Goal: Navigation & Orientation: Find specific page/section

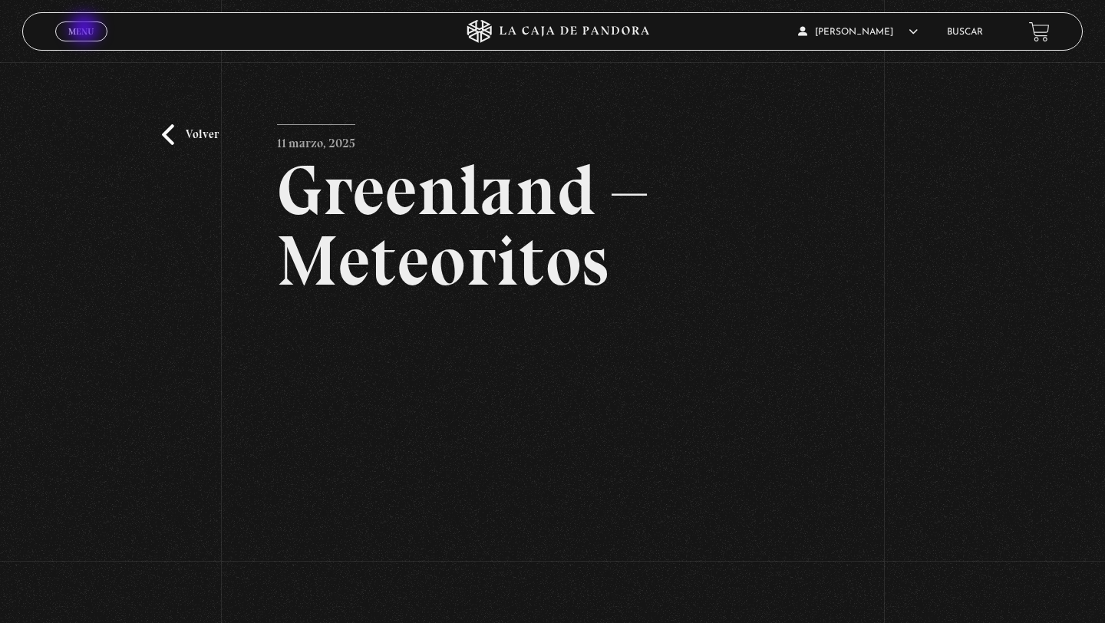
scroll to position [127, 0]
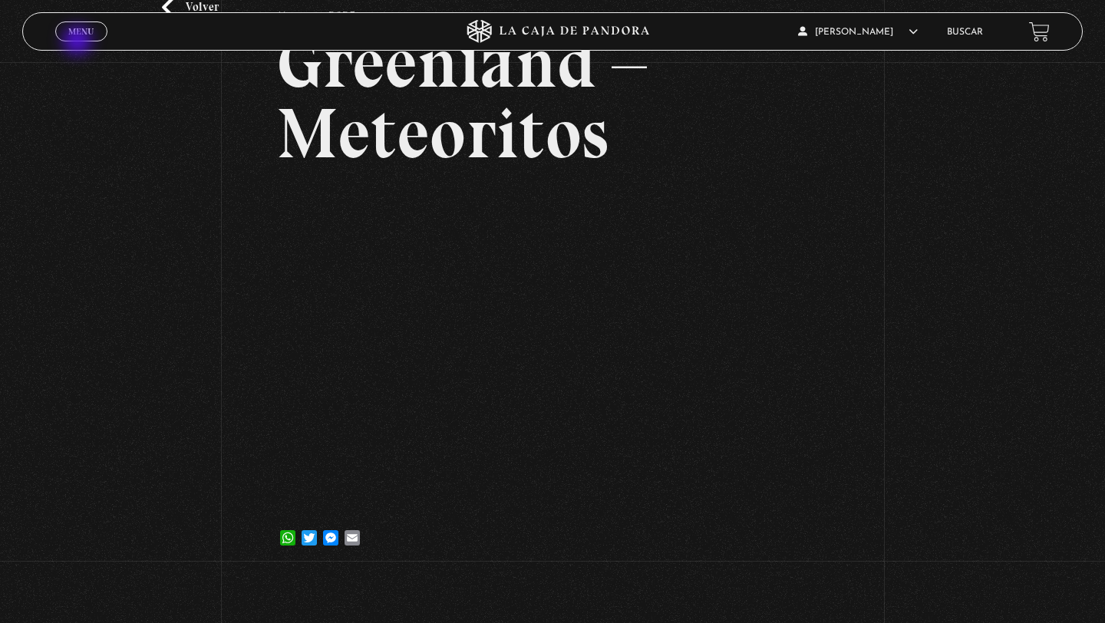
click at [79, 42] on div "Menu Cerrar" at bounding box center [220, 31] width 331 height 37
click at [79, 40] on span "Cerrar" at bounding box center [82, 45] width 36 height 11
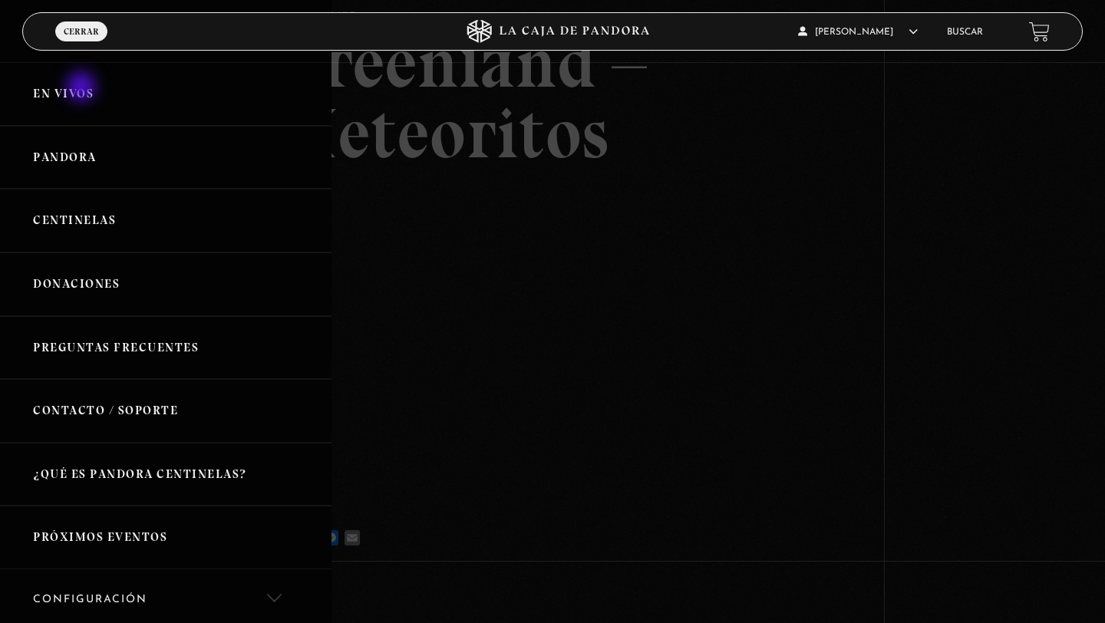
click at [83, 88] on link "En vivos" at bounding box center [165, 94] width 331 height 64
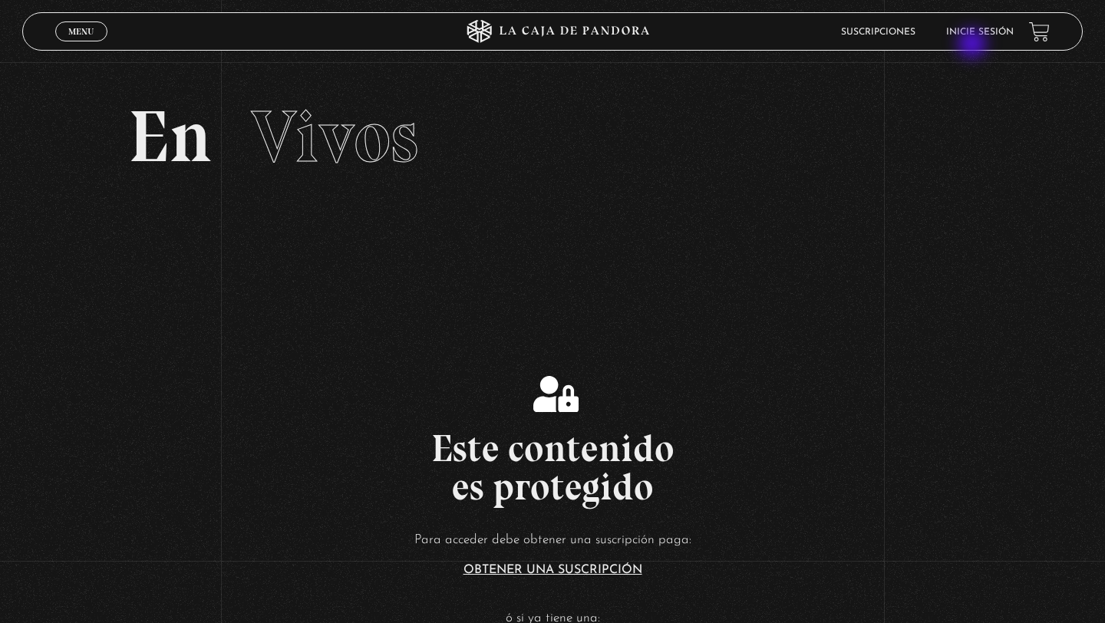
drag, startPoint x: 973, startPoint y: 45, endPoint x: 973, endPoint y: 37, distance: 8.4
click at [973, 44] on header "Menu Cerrar Suscripciones Inicie sesión" at bounding box center [552, 31] width 1060 height 38
click at [973, 37] on link "Inicie sesión" at bounding box center [980, 32] width 68 height 9
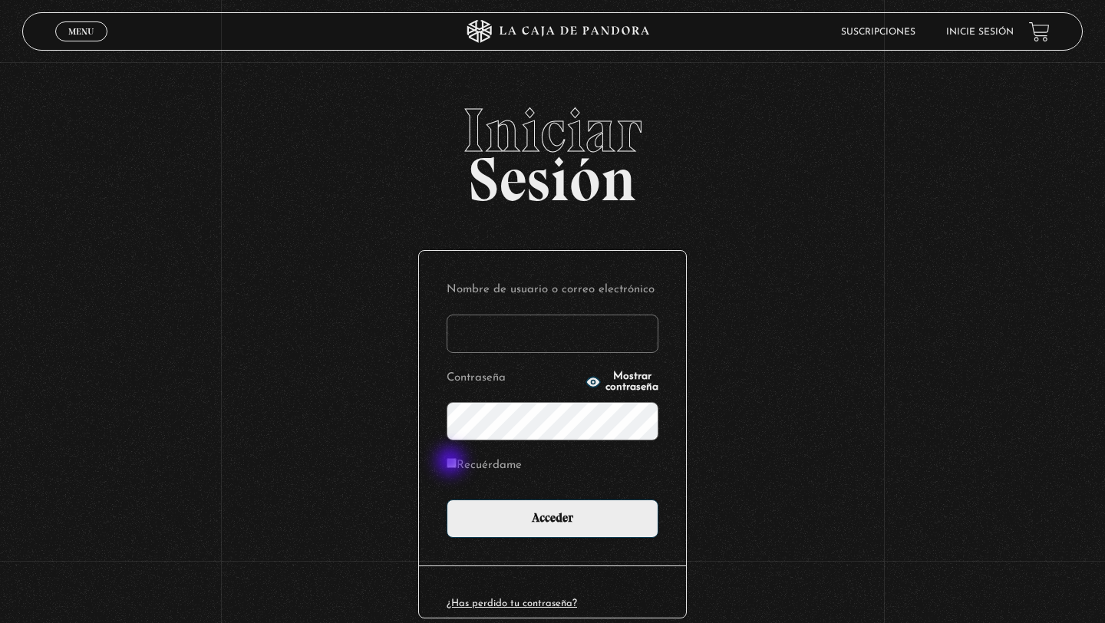
type input "[EMAIL_ADDRESS][DOMAIN_NAME]"
click at [450, 460] on input "Recuérdame" at bounding box center [451, 463] width 10 height 10
checkbox input "true"
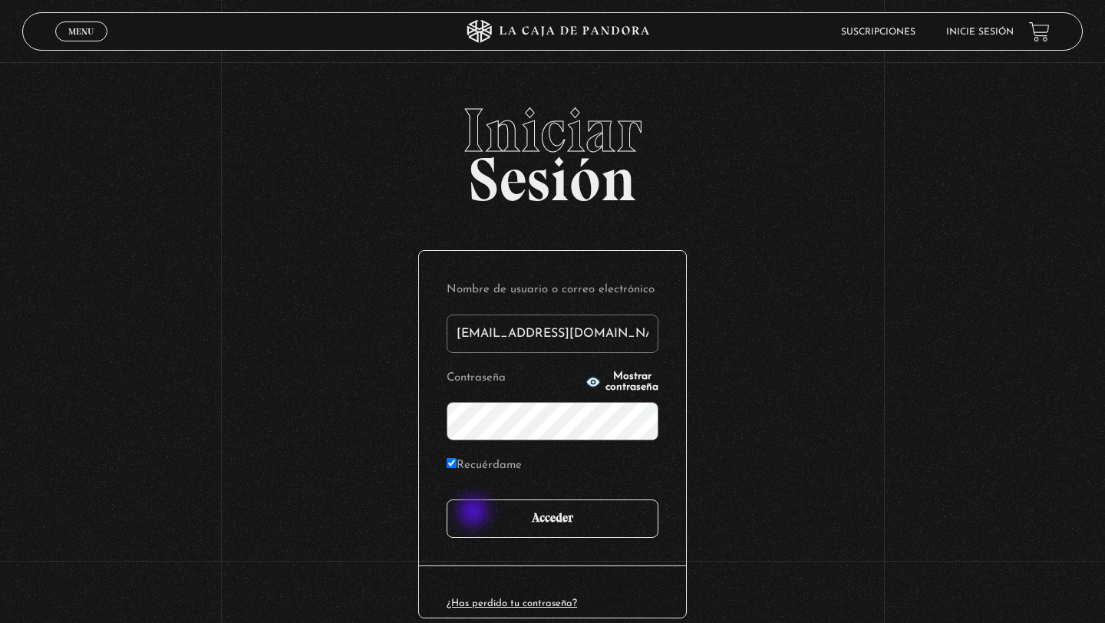
click at [475, 513] on input "Acceder" at bounding box center [552, 518] width 212 height 38
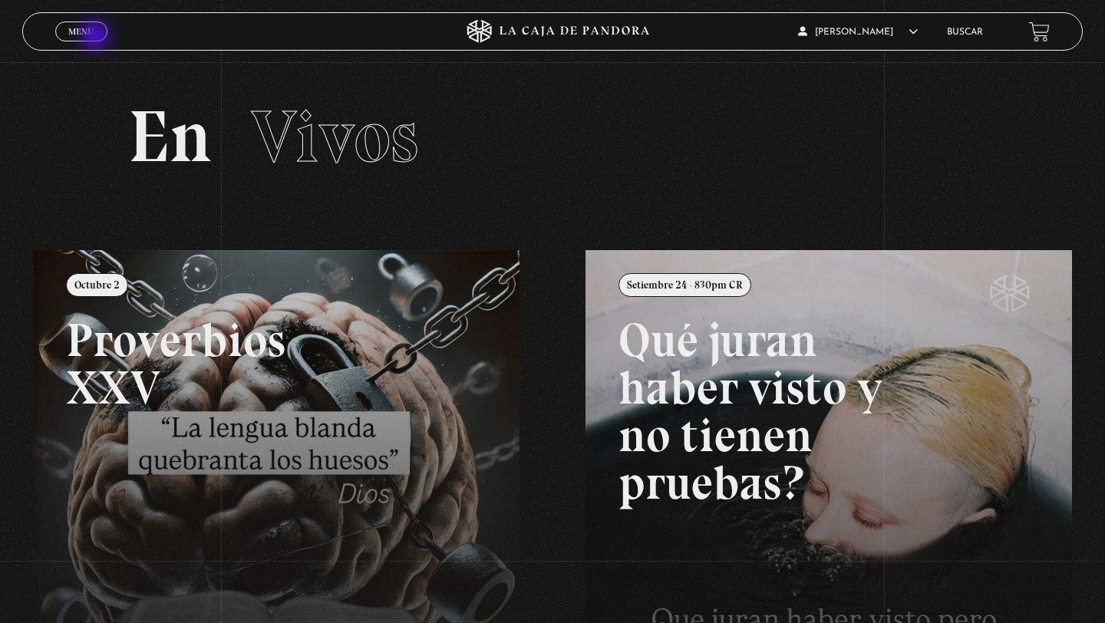
click at [97, 37] on link "Menu Cerrar" at bounding box center [81, 31] width 52 height 20
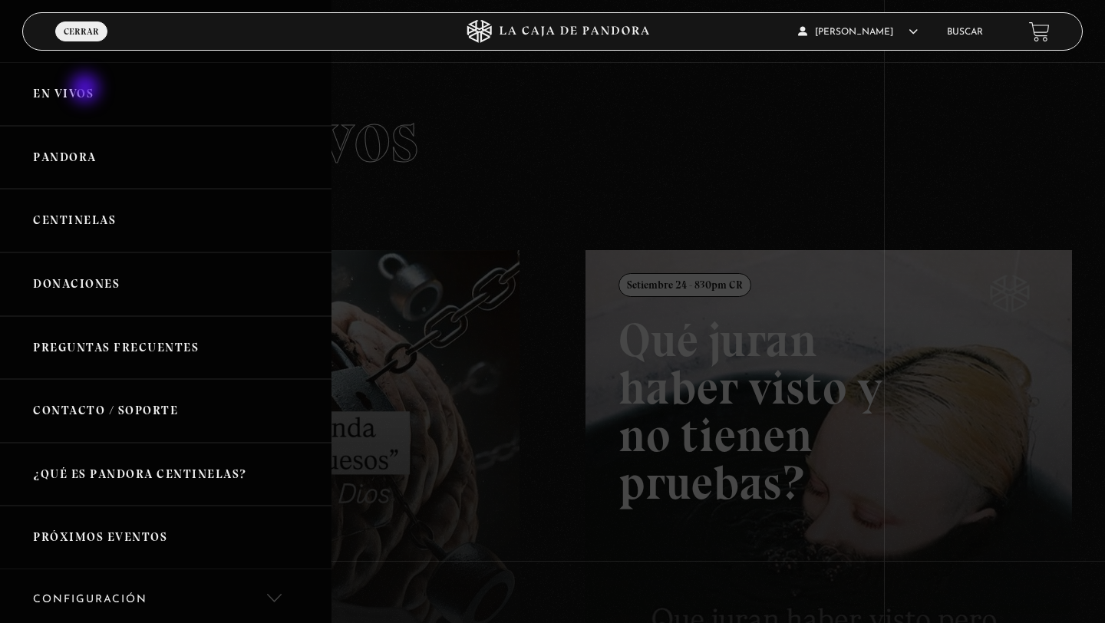
click at [87, 90] on link "En vivos" at bounding box center [165, 94] width 331 height 64
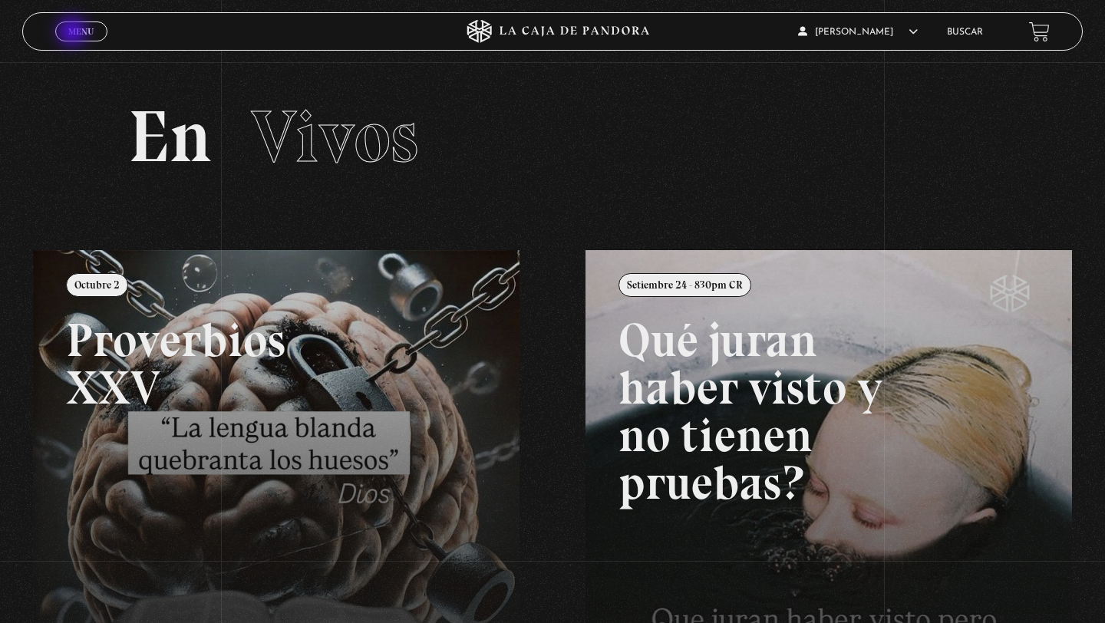
click at [74, 33] on span "Menu" at bounding box center [80, 31] width 25 height 9
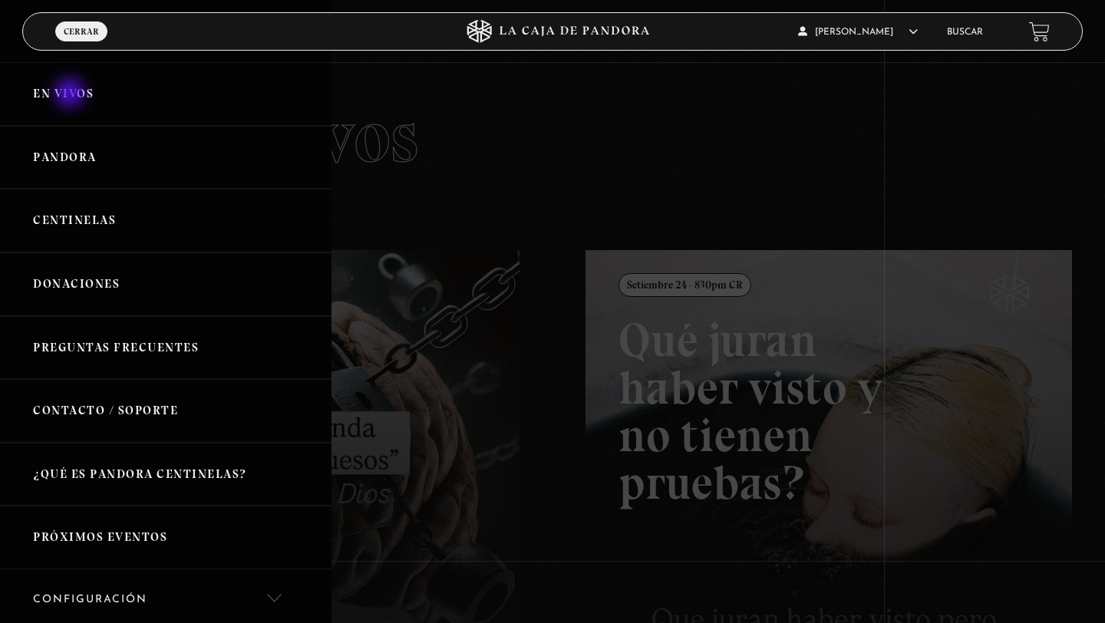
click at [71, 97] on link "En vivos" at bounding box center [165, 94] width 331 height 64
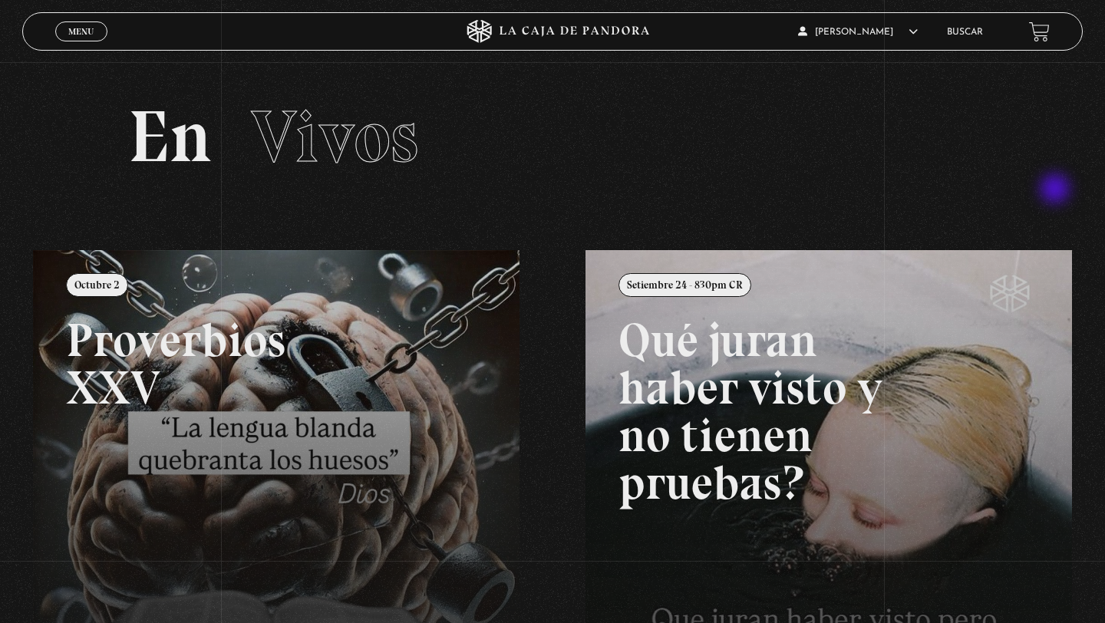
click at [1056, 190] on section "En Vivos" at bounding box center [552, 156] width 1105 height 188
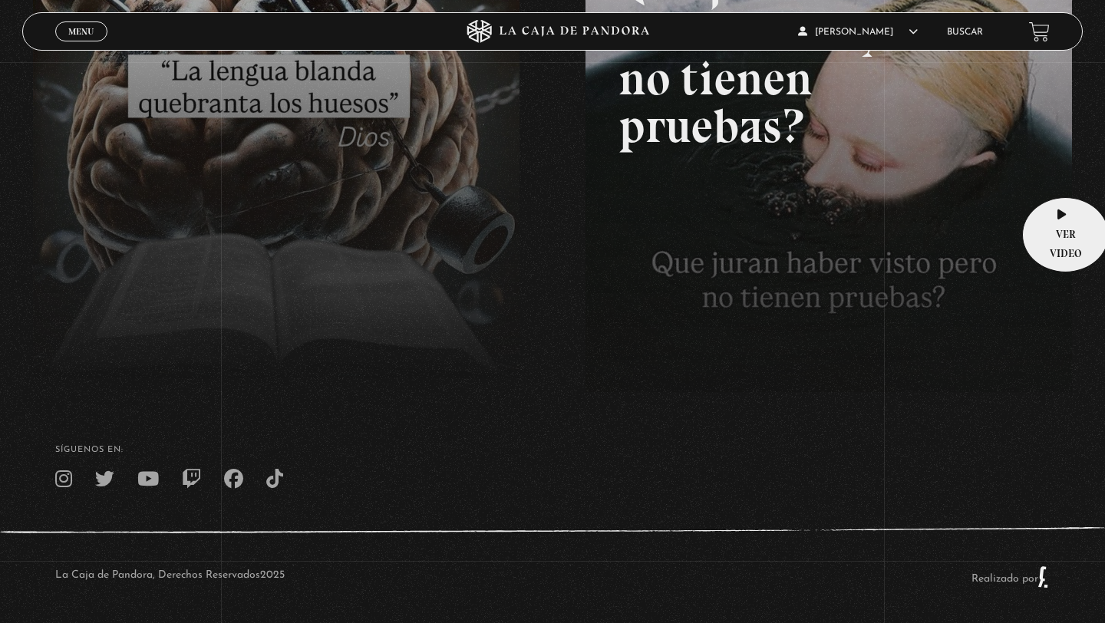
scroll to position [361, 0]
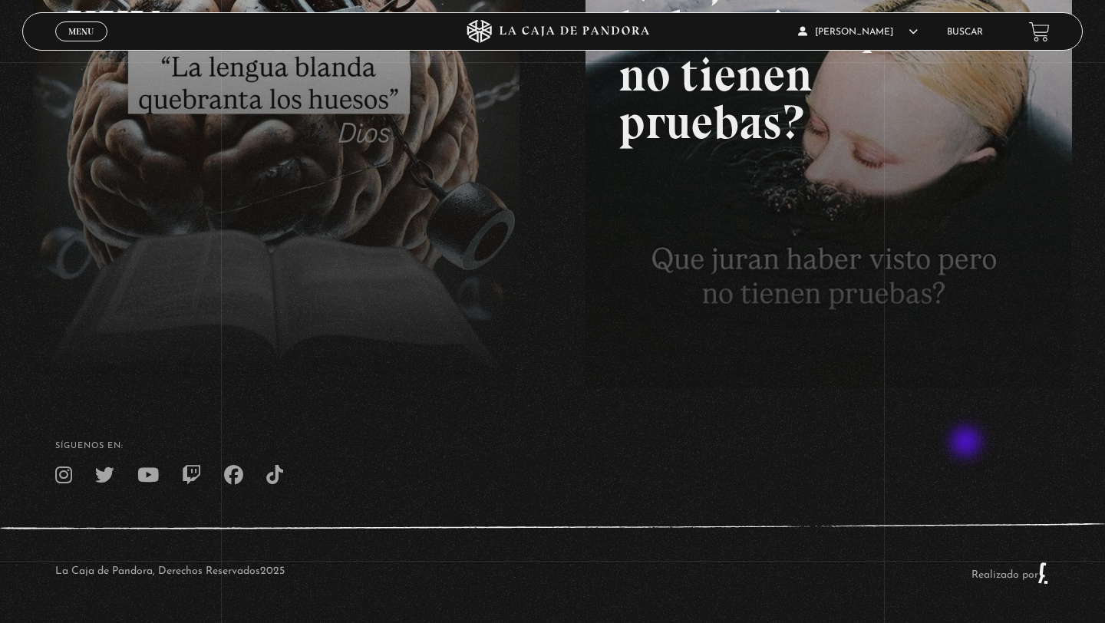
click at [967, 443] on h4 "SÍguenos en:" at bounding box center [552, 446] width 994 height 8
